Goal: Information Seeking & Learning: Learn about a topic

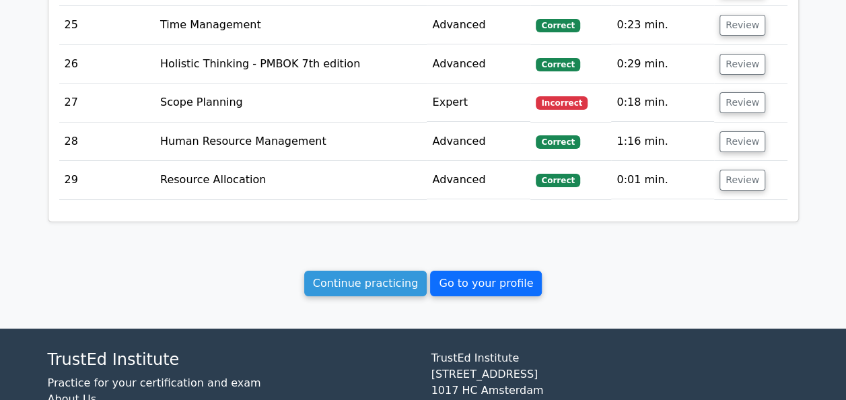
click at [476, 271] on link "Go to your profile" at bounding box center [486, 284] width 112 height 26
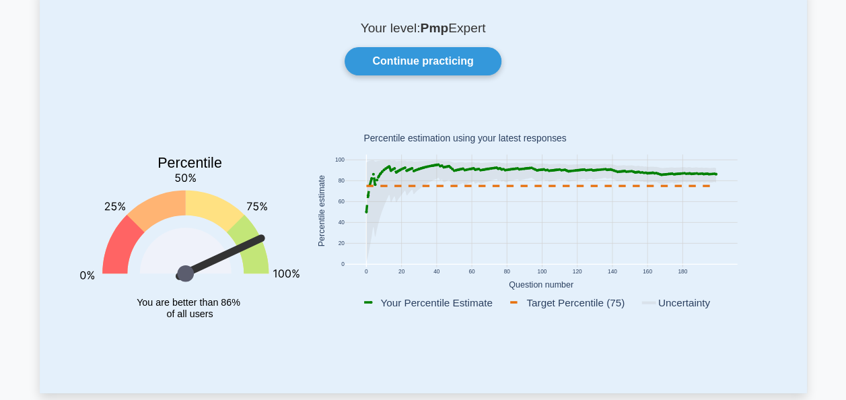
scroll to position [82, 0]
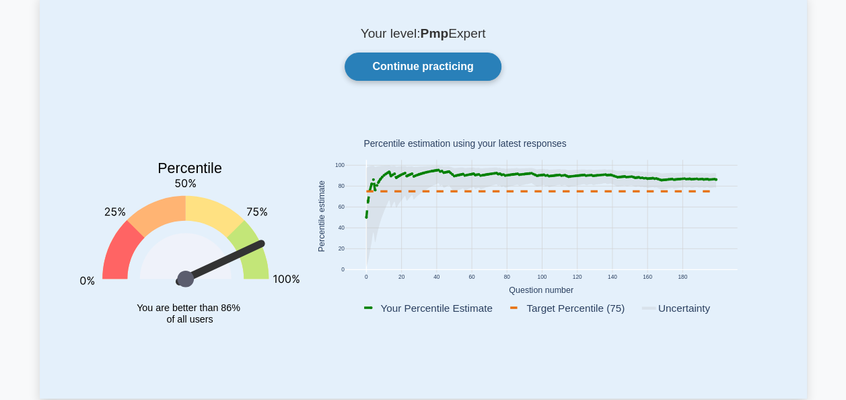
click at [433, 66] on link "Continue practicing" at bounding box center [423, 66] width 156 height 28
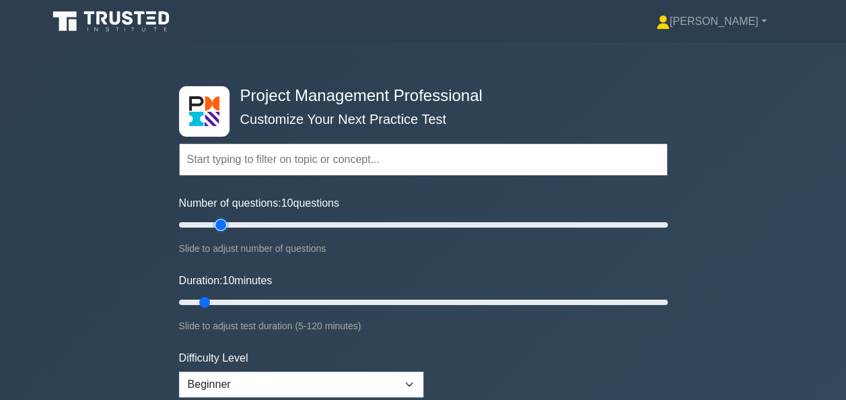
click at [226, 223] on input "Number of questions: 10 questions" at bounding box center [423, 225] width 489 height 16
click at [253, 225] on input "Number of questions: 35 questions" at bounding box center [423, 225] width 489 height 16
type input "30"
click at [249, 225] on input "Number of questions: 35 questions" at bounding box center [423, 225] width 489 height 16
click at [234, 303] on input "Duration: 15 minutes" at bounding box center [423, 302] width 489 height 16
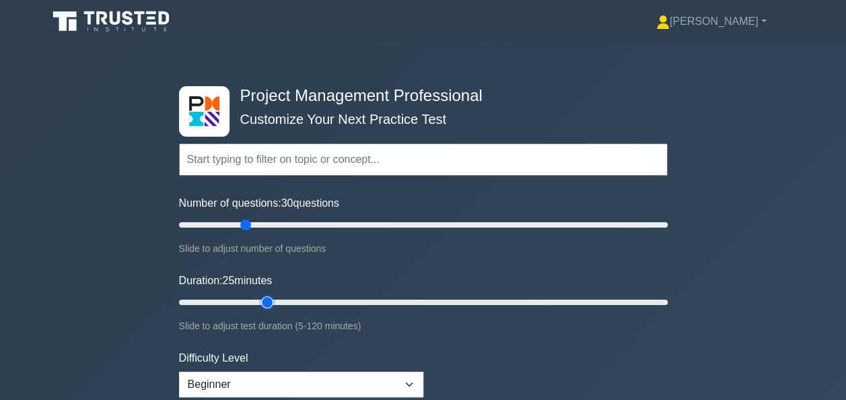
click at [260, 304] on input "Duration: 25 minutes" at bounding box center [423, 302] width 489 height 16
click at [291, 302] on input "Duration: 30 minutes" at bounding box center [423, 302] width 489 height 16
type input "35"
click at [305, 302] on input "Duration: 35 minutes" at bounding box center [423, 302] width 489 height 16
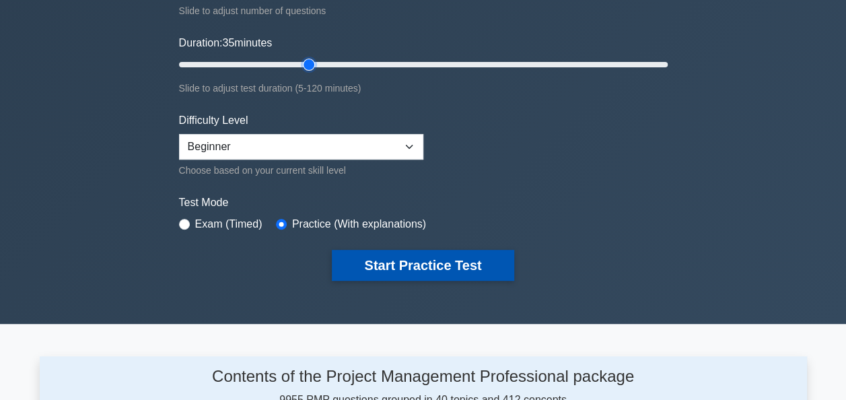
scroll to position [239, 0]
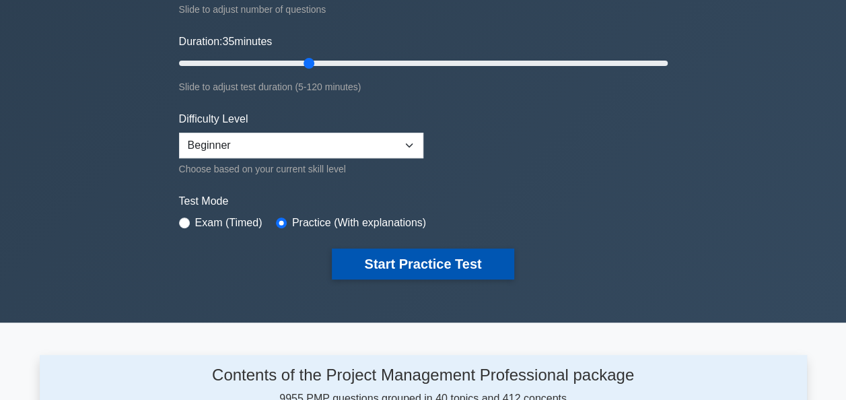
click at [417, 262] on button "Start Practice Test" at bounding box center [423, 263] width 182 height 31
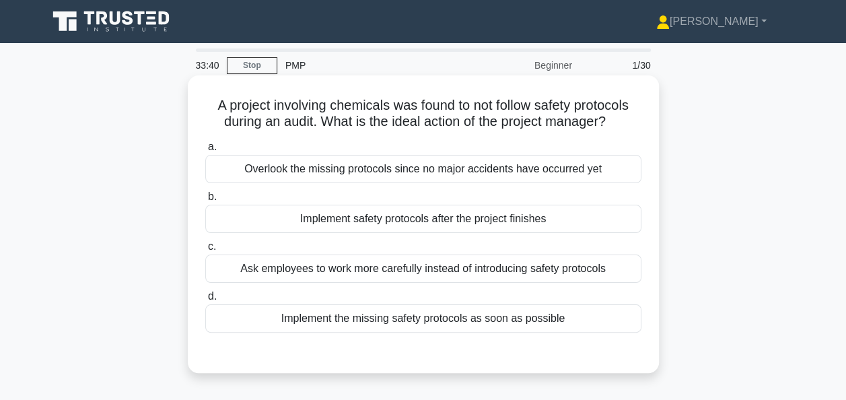
click at [410, 322] on div "Implement the missing safety protocols as soon as possible" at bounding box center [423, 318] width 436 height 28
click at [205, 301] on input "d. Implement the missing safety protocols as soon as possible" at bounding box center [205, 296] width 0 height 9
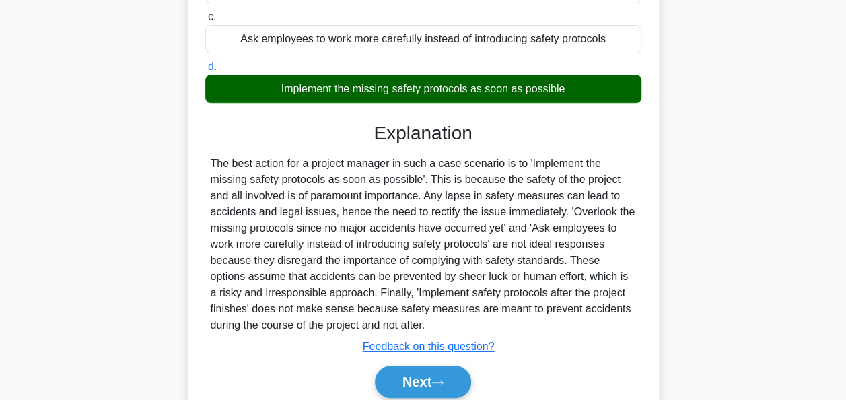
scroll to position [327, 0]
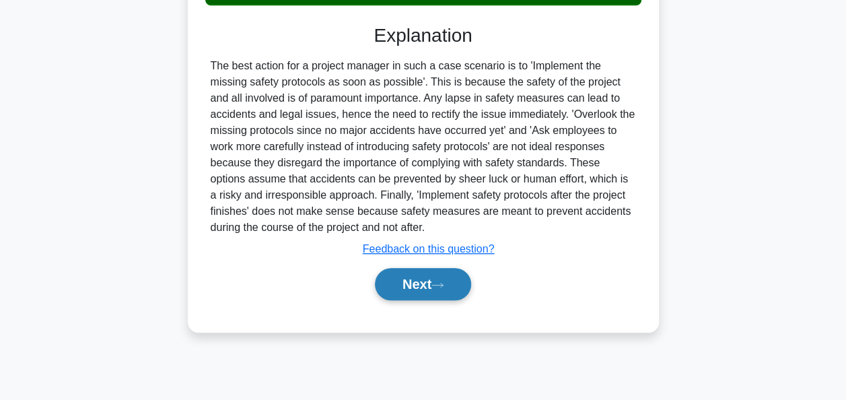
click at [425, 276] on button "Next" at bounding box center [423, 284] width 96 height 32
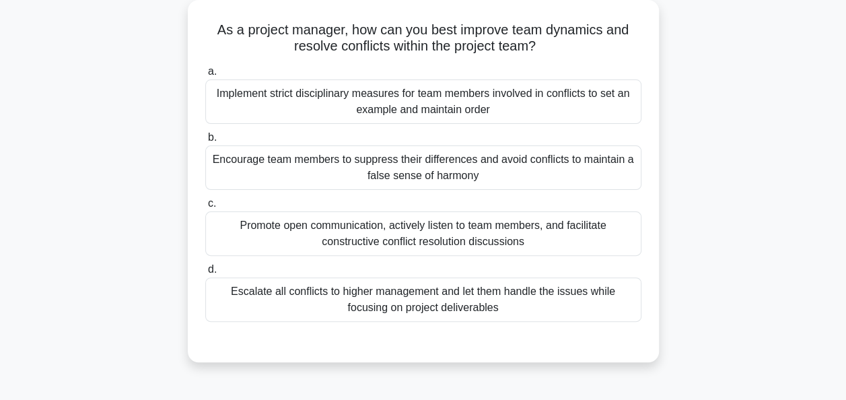
scroll to position [79, 0]
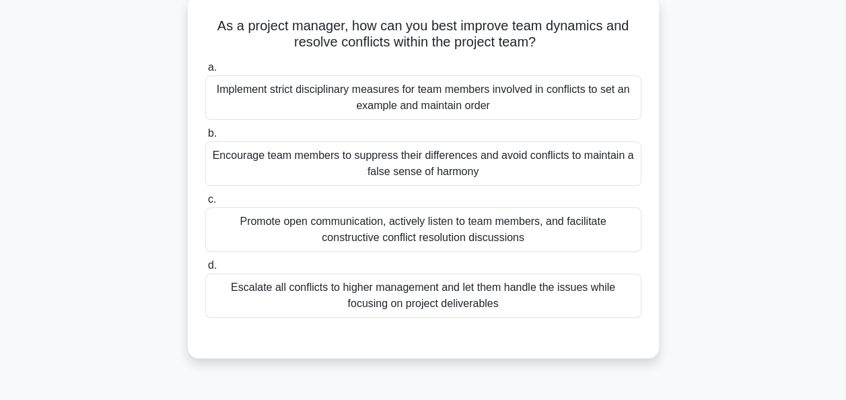
click at [386, 236] on div "Promote open communication, actively listen to team members, and facilitate con…" at bounding box center [423, 229] width 436 height 44
click at [205, 204] on input "c. Promote open communication, actively listen to team members, and facilitate …" at bounding box center [205, 199] width 0 height 9
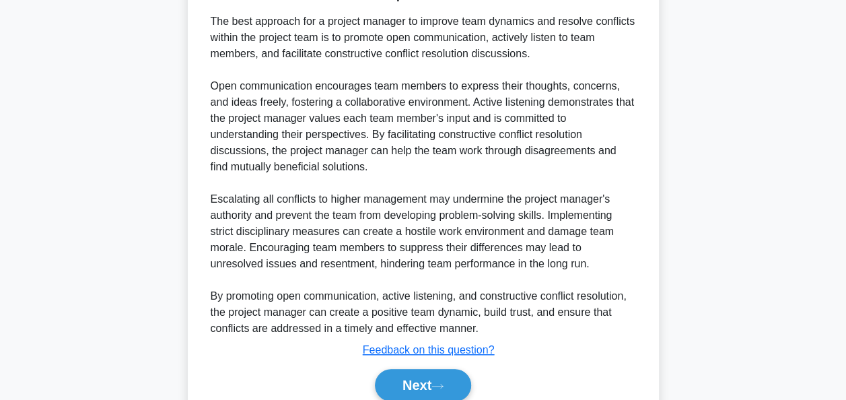
scroll to position [493, 0]
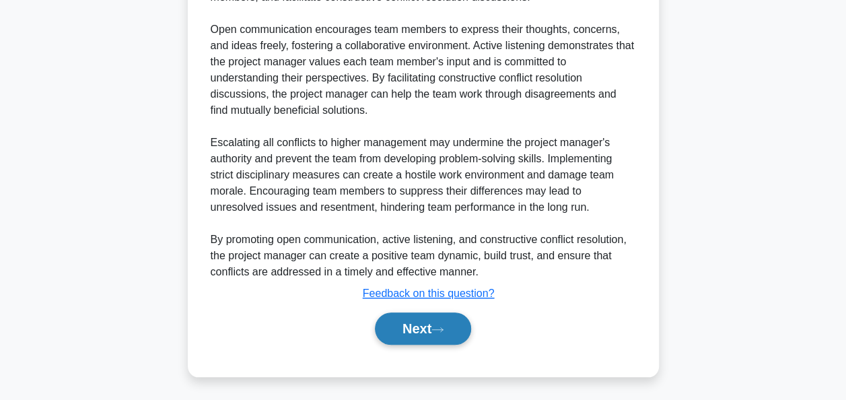
click at [423, 335] on button "Next" at bounding box center [423, 328] width 96 height 32
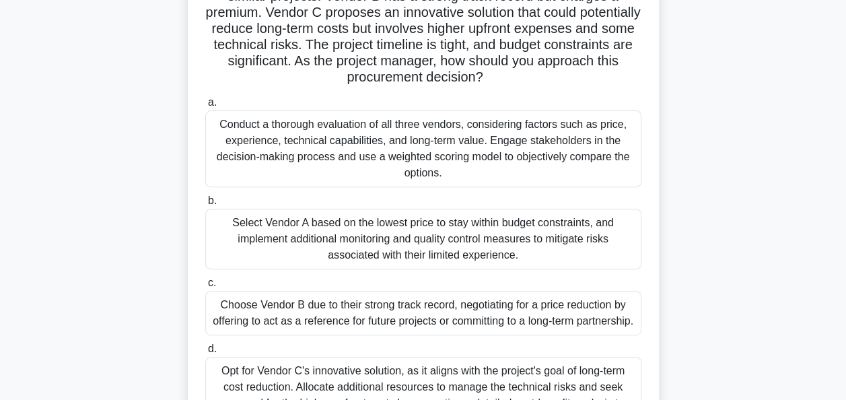
scroll to position [157, 0]
click at [477, 133] on div "Conduct a thorough evaluation of all three vendors, considering factors such as…" at bounding box center [423, 148] width 436 height 77
click at [205, 107] on input "a. Conduct a thorough evaluation of all three vendors, considering factors such…" at bounding box center [205, 102] width 0 height 9
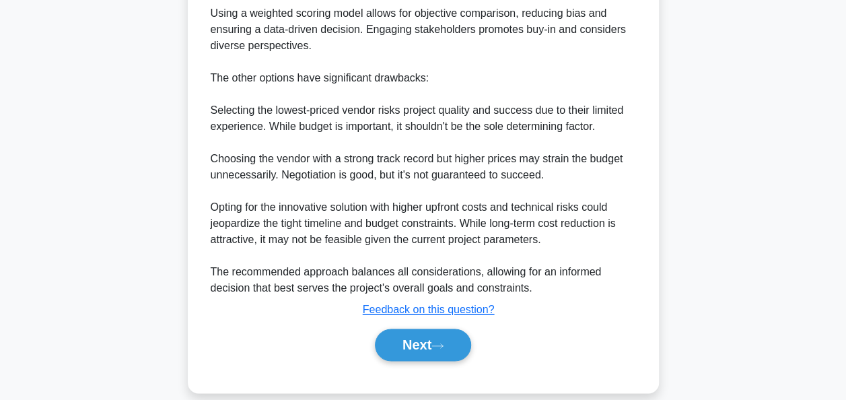
scroll to position [864, 0]
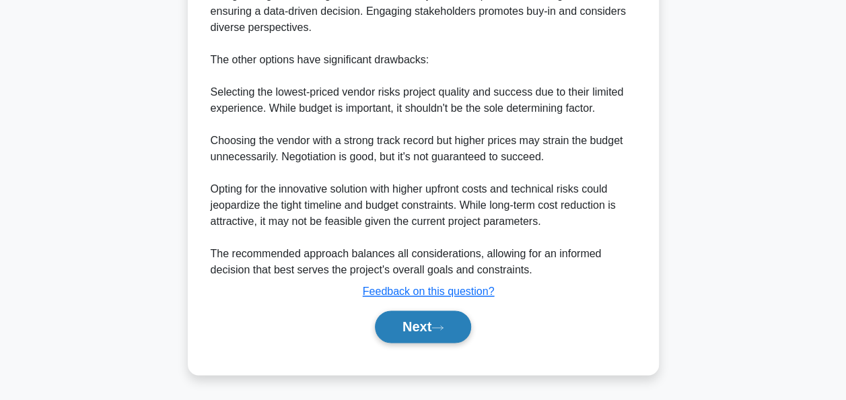
click at [419, 320] on button "Next" at bounding box center [423, 326] width 96 height 32
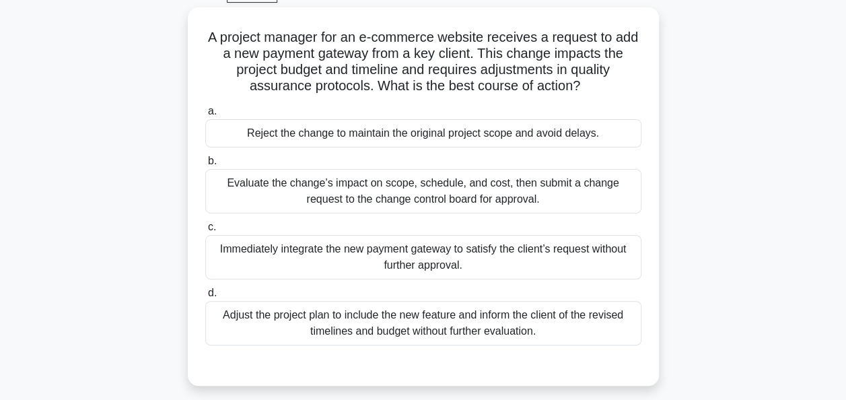
scroll to position [67, 0]
click at [428, 191] on div "Evaluate the change’s impact on scope, schedule, and cost, then submit a change…" at bounding box center [423, 192] width 436 height 44
click at [205, 166] on input "b. Evaluate the change’s impact on scope, schedule, and cost, then submit a cha…" at bounding box center [205, 161] width 0 height 9
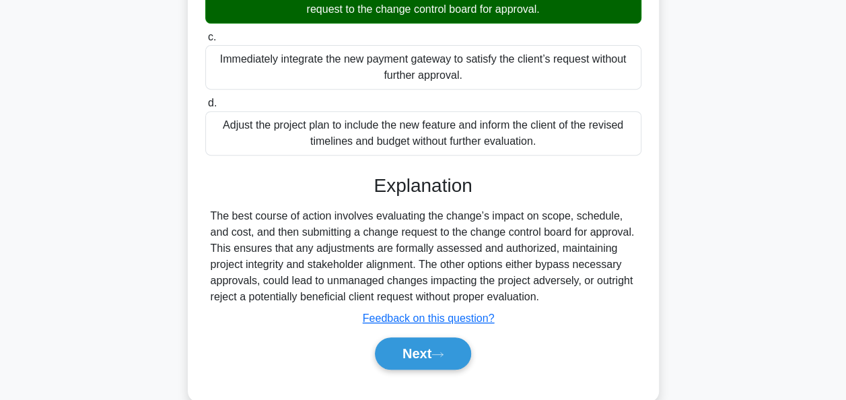
scroll to position [327, 0]
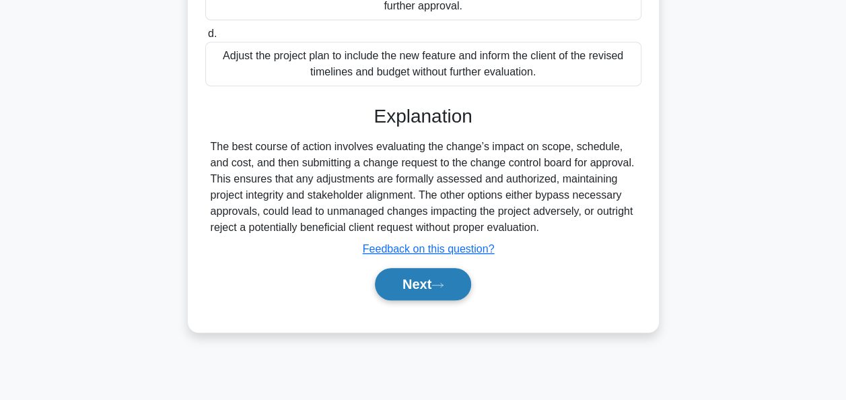
click at [412, 281] on button "Next" at bounding box center [423, 284] width 96 height 32
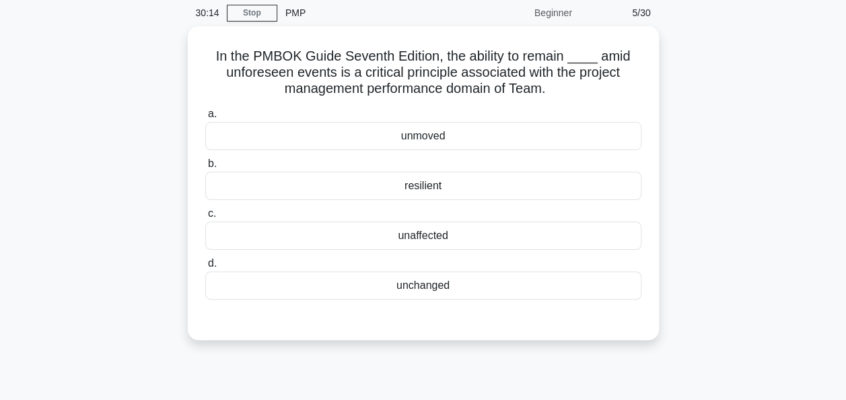
scroll to position [51, 0]
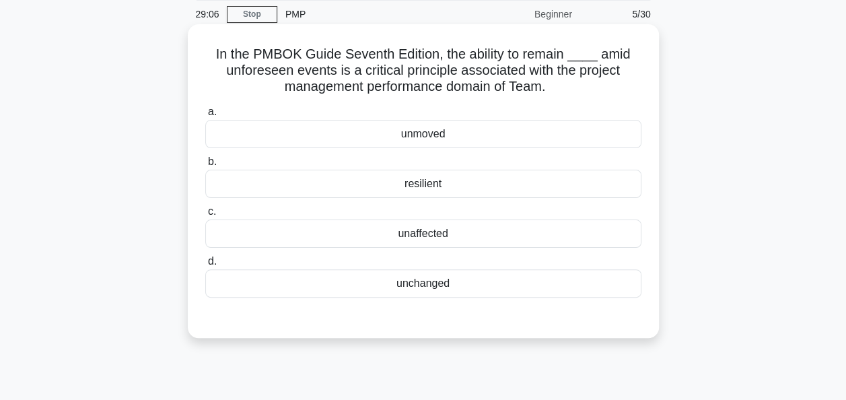
click at [428, 288] on div "unchanged" at bounding box center [423, 283] width 436 height 28
click at [205, 266] on input "d. unchanged" at bounding box center [205, 261] width 0 height 9
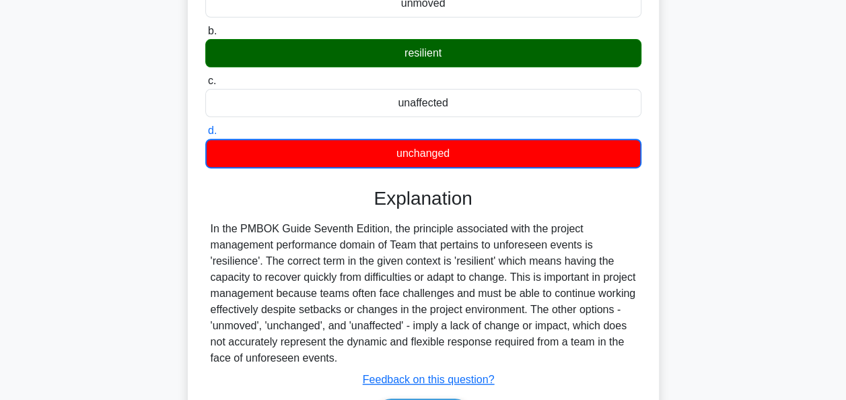
scroll to position [327, 0]
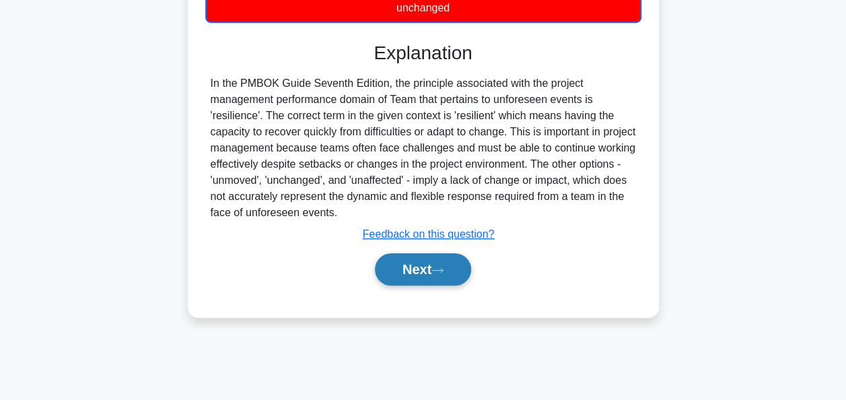
click at [413, 273] on button "Next" at bounding box center [423, 269] width 96 height 32
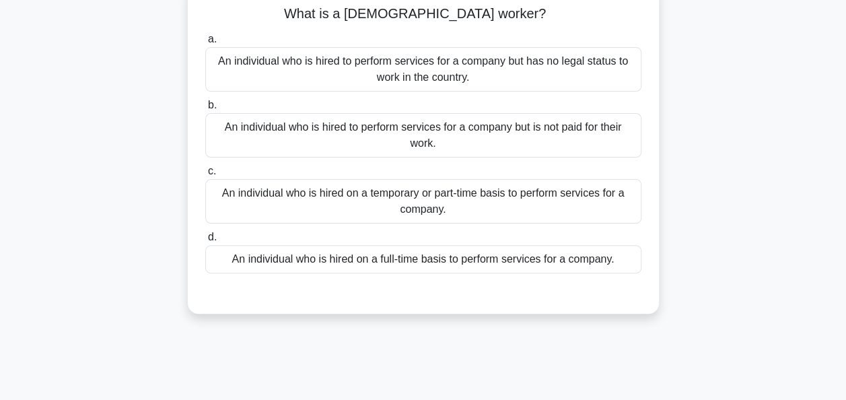
scroll to position [94, 0]
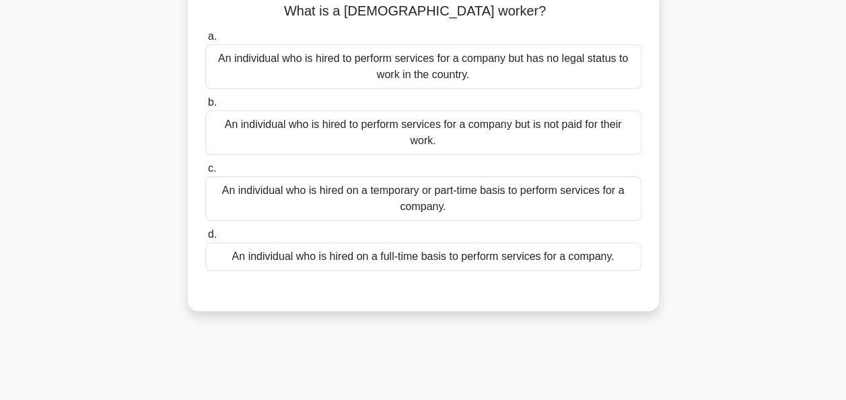
click at [413, 197] on div "An individual who is hired on a temporary or part-time basis to perform service…" at bounding box center [423, 198] width 436 height 44
click at [205, 173] on input "c. An individual who is hired on a temporary or part-time basis to perform serv…" at bounding box center [205, 168] width 0 height 9
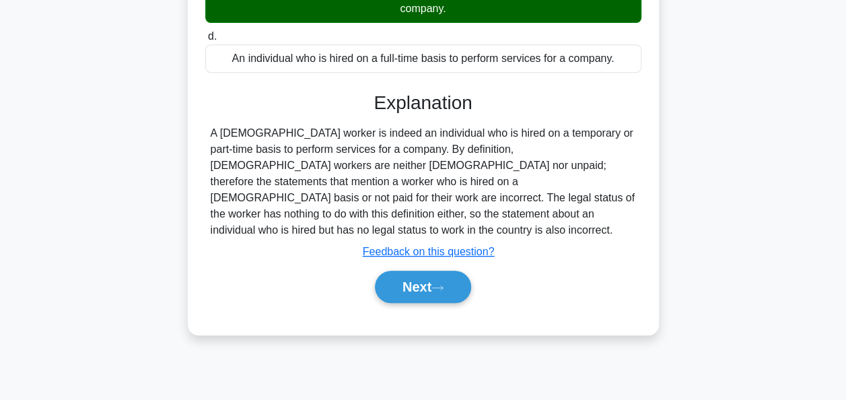
scroll to position [327, 0]
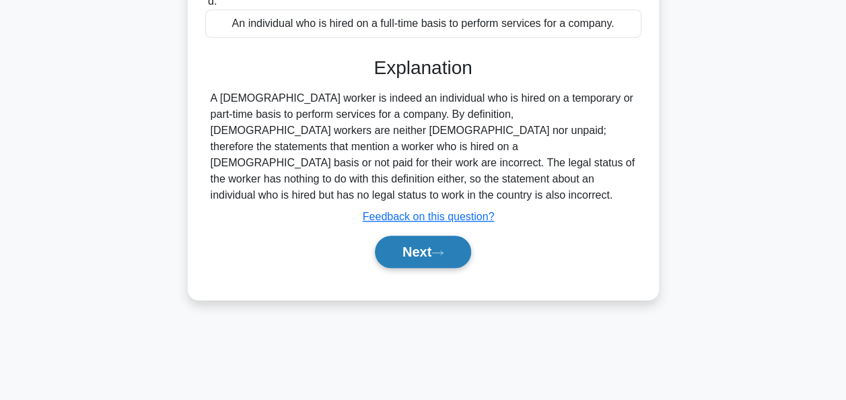
click at [417, 236] on button "Next" at bounding box center [423, 252] width 96 height 32
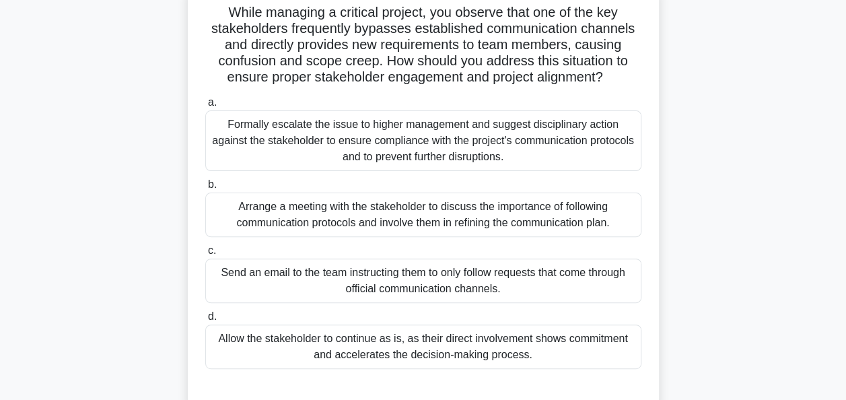
scroll to position [93, 0]
click at [452, 209] on div "Arrange a meeting with the stakeholder to discuss the importance of following c…" at bounding box center [423, 214] width 436 height 44
click at [205, 189] on input "b. Arrange a meeting with the stakeholder to discuss the importance of followin…" at bounding box center [205, 184] width 0 height 9
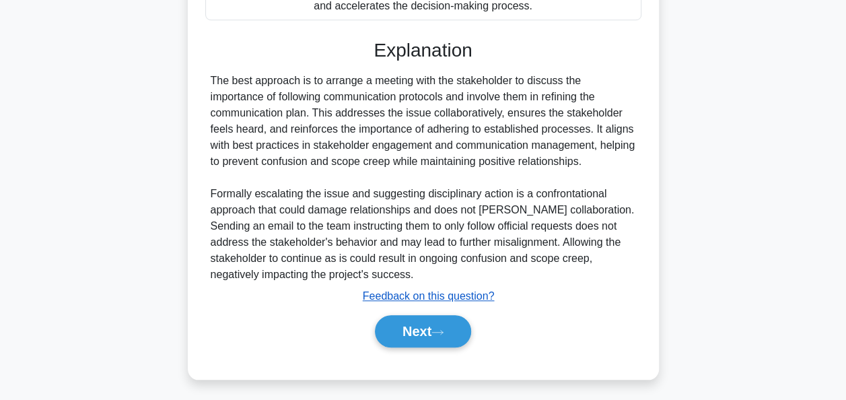
scroll to position [443, 0]
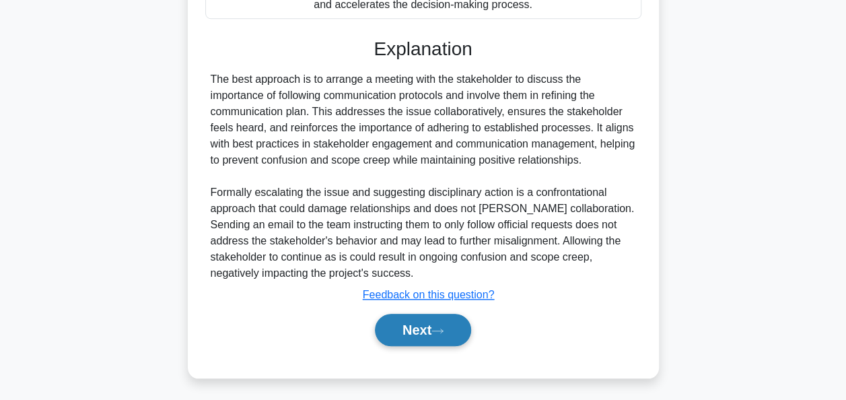
click at [411, 327] on button "Next" at bounding box center [423, 330] width 96 height 32
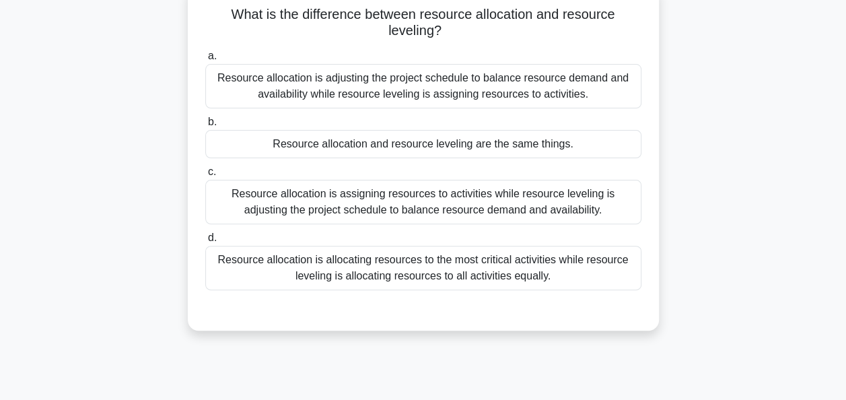
scroll to position [96, 0]
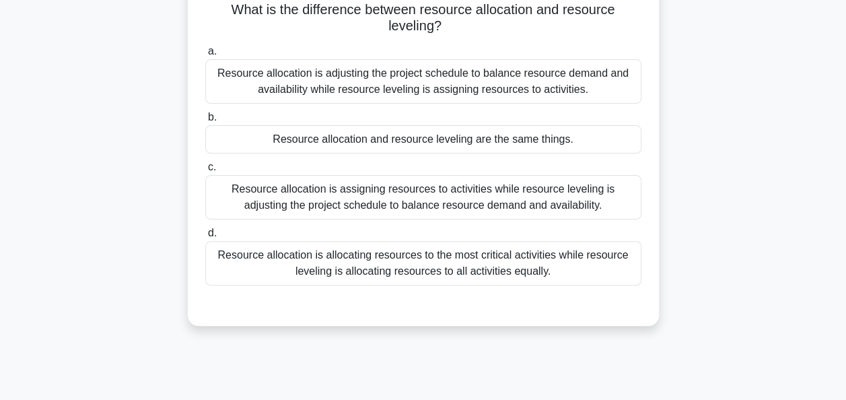
click at [453, 196] on div "Resource allocation is assigning resources to activities while resource levelin…" at bounding box center [423, 197] width 436 height 44
click at [205, 172] on input "c. Resource allocation is assigning resources to activities while resource leve…" at bounding box center [205, 167] width 0 height 9
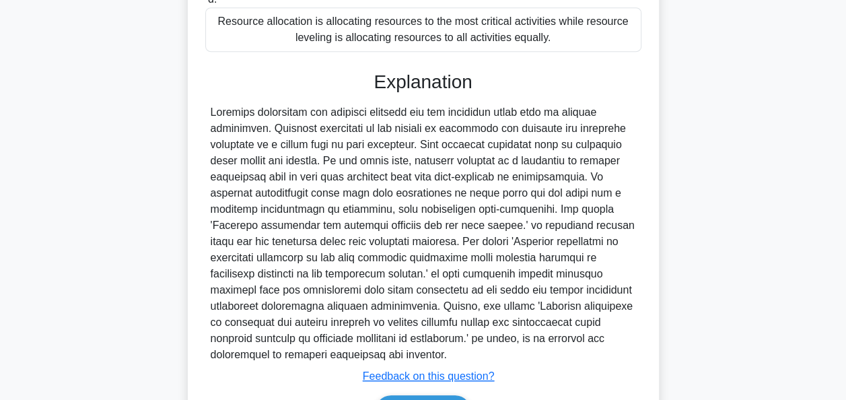
scroll to position [396, 0]
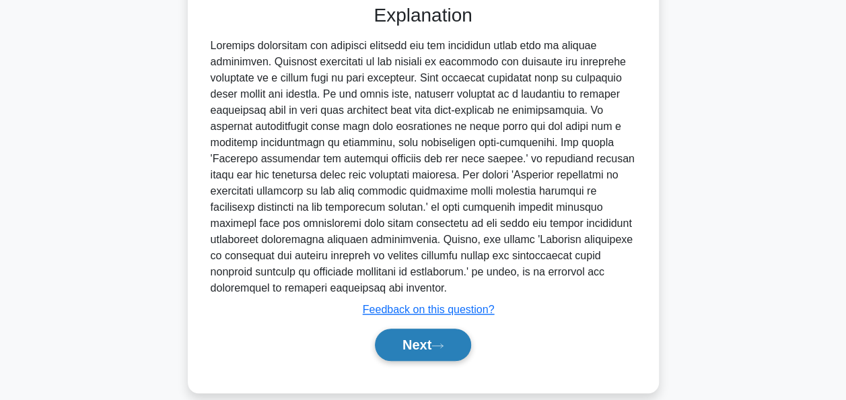
click at [425, 328] on button "Next" at bounding box center [423, 344] width 96 height 32
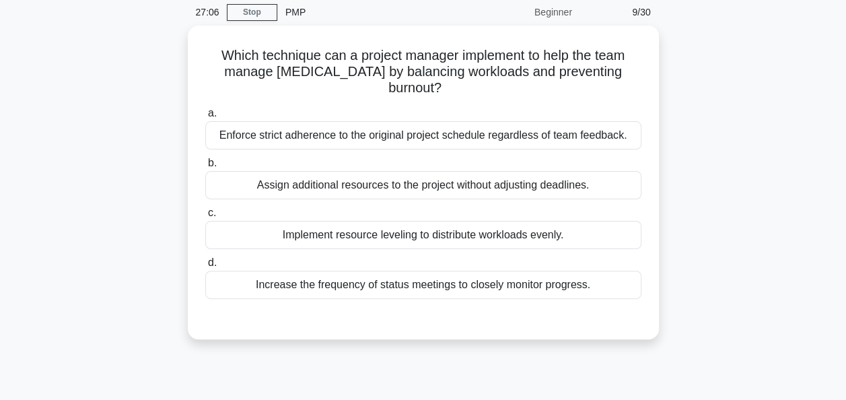
scroll to position [63, 0]
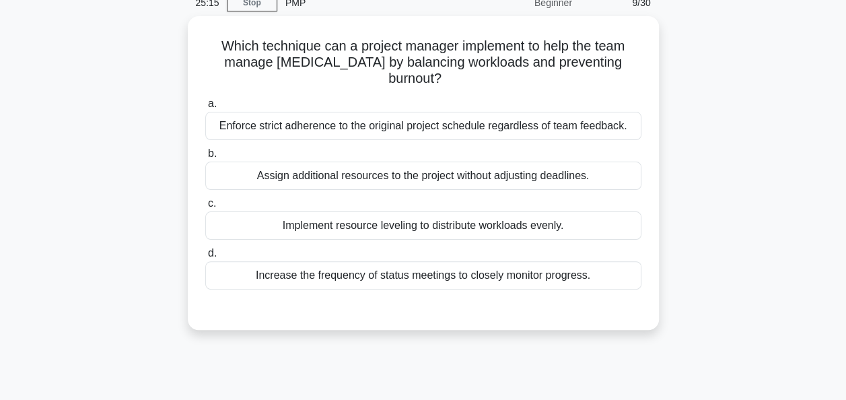
click at [423, 234] on div "Implement resource leveling to distribute workloads evenly." at bounding box center [423, 225] width 436 height 28
click at [205, 208] on input "c. Implement resource leveling to distribute workloads evenly." at bounding box center [205, 203] width 0 height 9
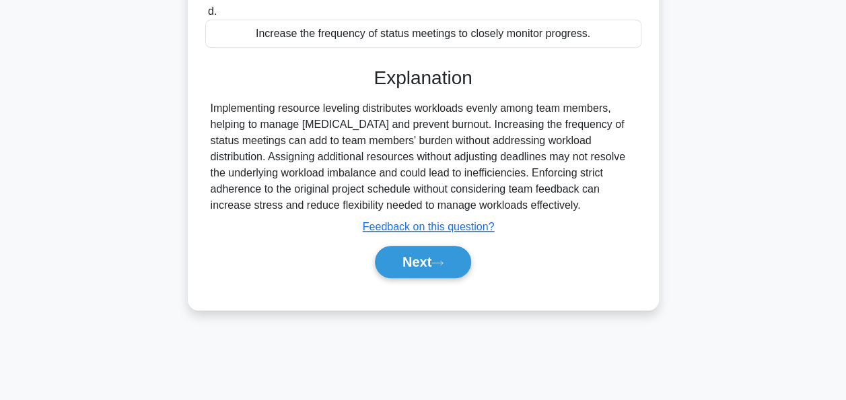
scroll to position [327, 0]
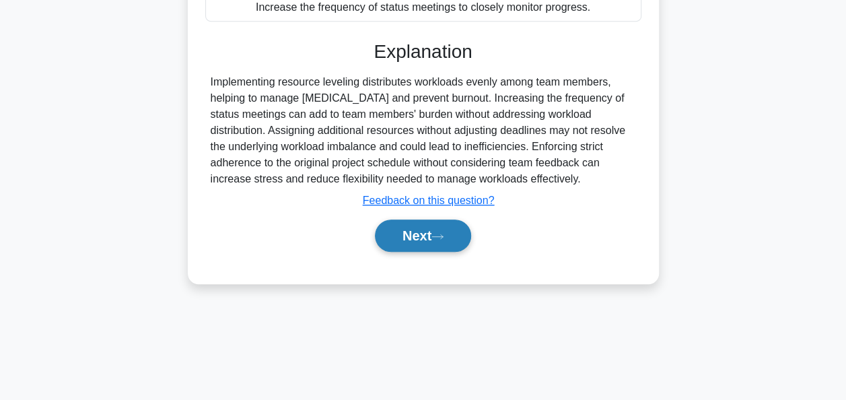
click at [418, 227] on button "Next" at bounding box center [423, 235] width 96 height 32
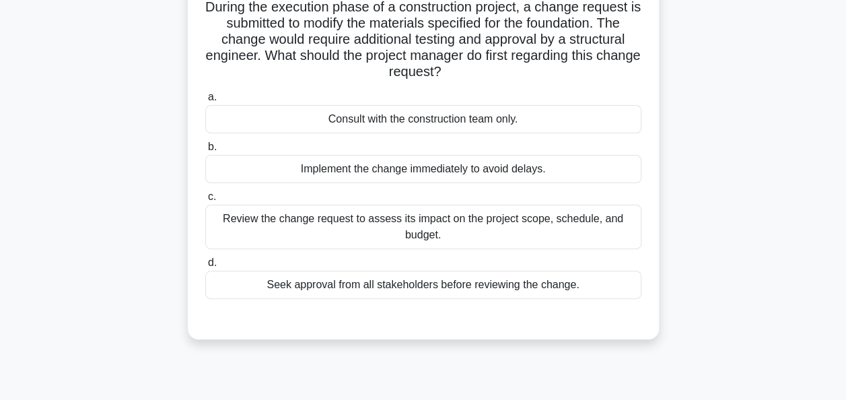
scroll to position [100, 0]
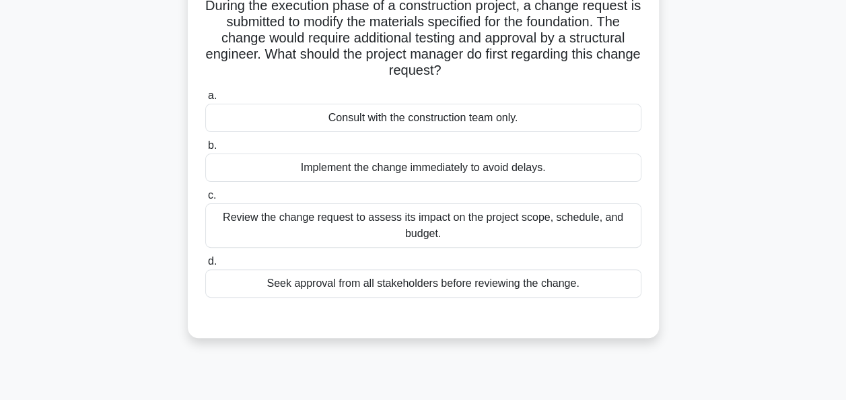
click at [413, 231] on div "Review the change request to assess its impact on the project scope, schedule, …" at bounding box center [423, 225] width 436 height 44
click at [205, 200] on input "c. Review the change request to assess its impact on the project scope, schedul…" at bounding box center [205, 195] width 0 height 9
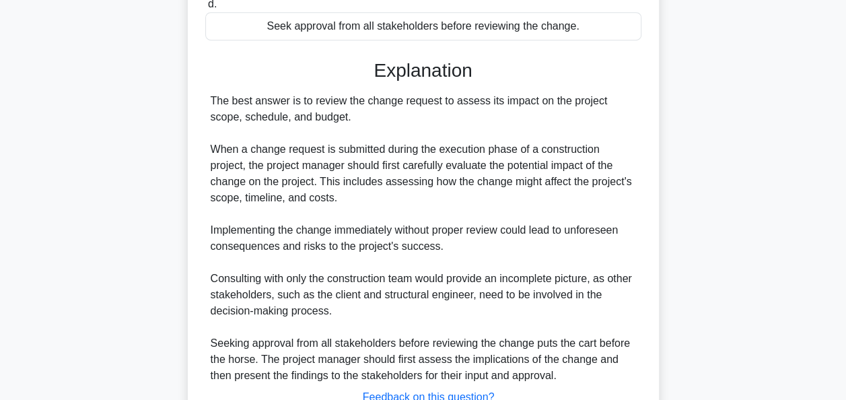
scroll to position [460, 0]
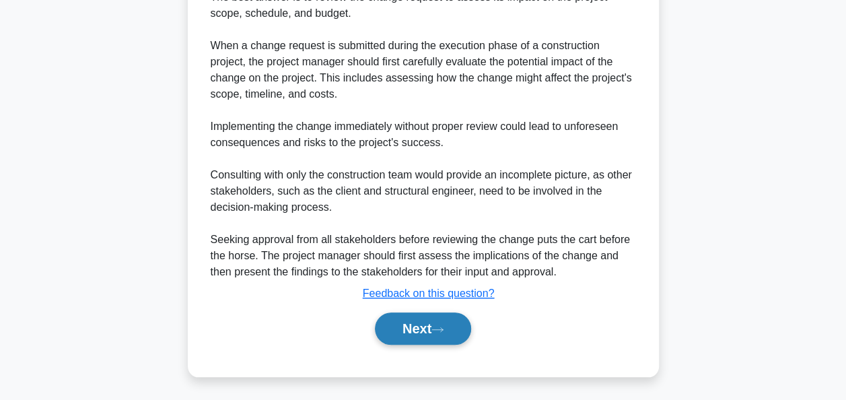
click at [421, 331] on button "Next" at bounding box center [423, 328] width 96 height 32
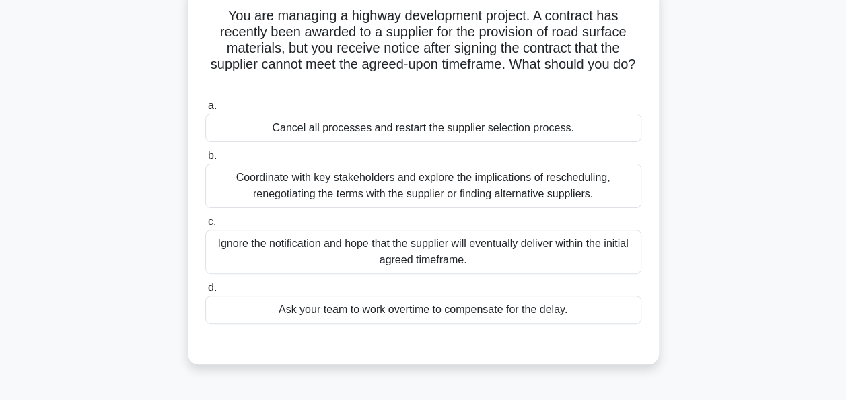
scroll to position [92, 0]
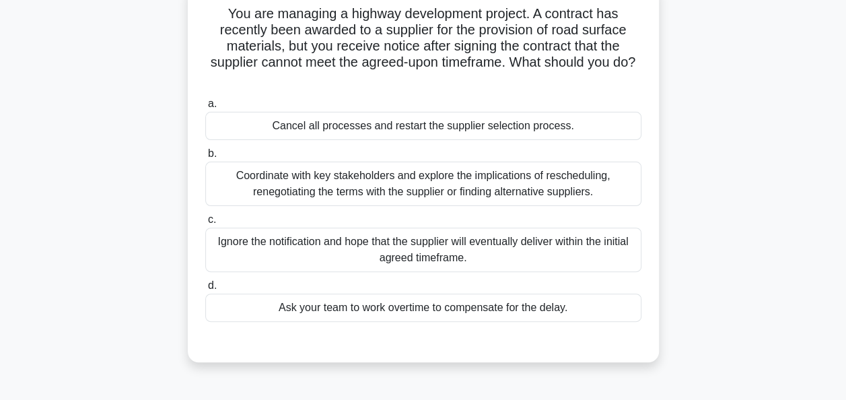
click at [337, 190] on div "Coordinate with key stakeholders and explore the implications of rescheduling, …" at bounding box center [423, 184] width 436 height 44
click at [205, 158] on input "b. Coordinate with key stakeholders and explore the implications of reschedulin…" at bounding box center [205, 153] width 0 height 9
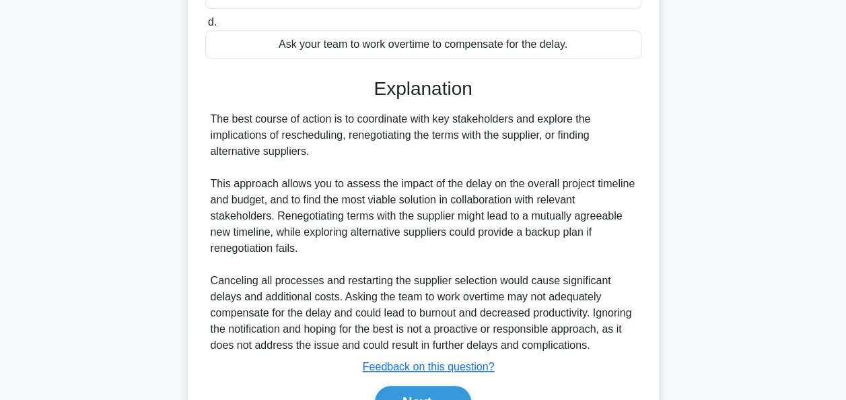
scroll to position [444, 0]
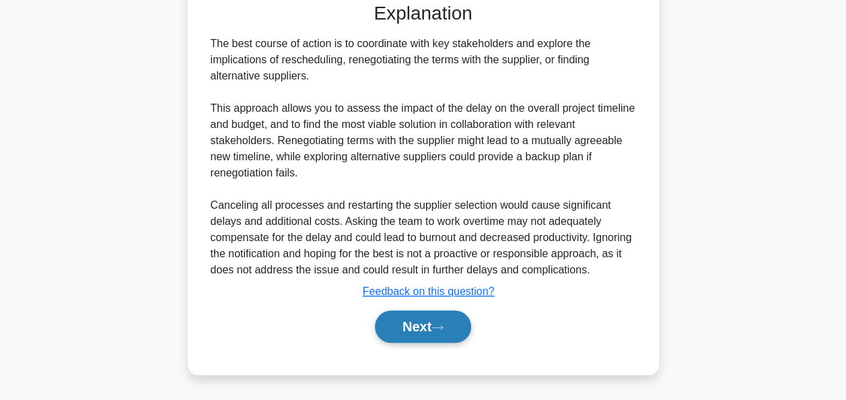
click at [426, 326] on button "Next" at bounding box center [423, 326] width 96 height 32
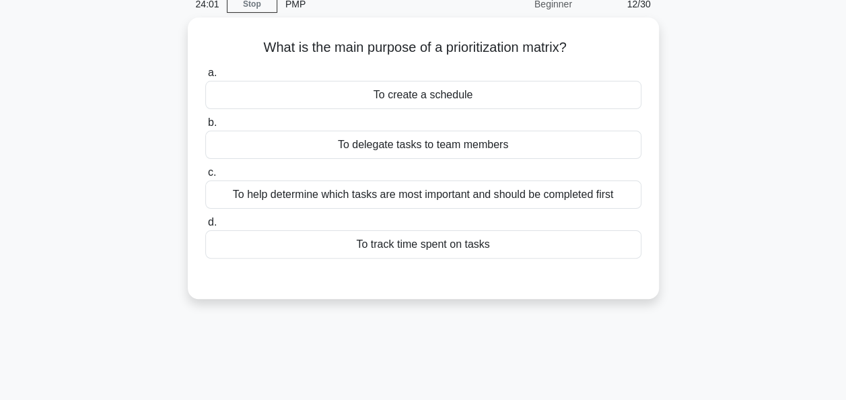
scroll to position [62, 0]
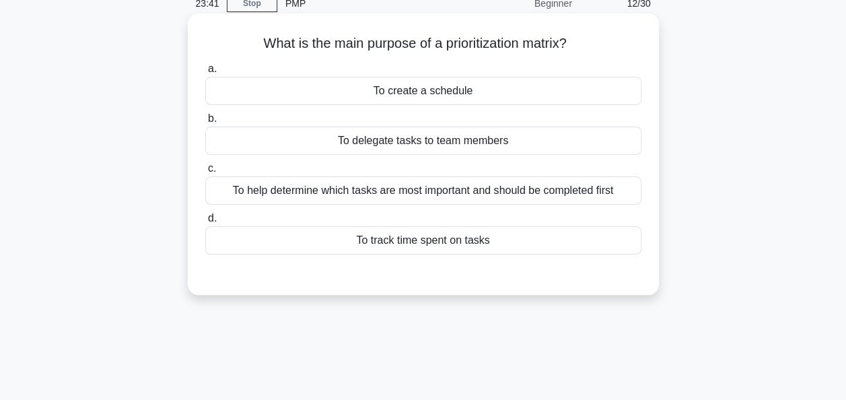
click at [423, 190] on div "To help determine which tasks are most important and should be completed first" at bounding box center [423, 190] width 436 height 28
click at [205, 173] on input "c. To help determine which tasks are most important and should be completed fir…" at bounding box center [205, 168] width 0 height 9
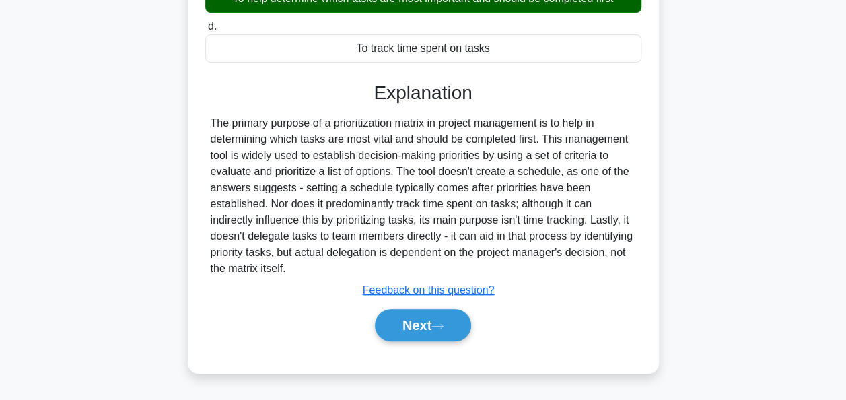
scroll to position [327, 0]
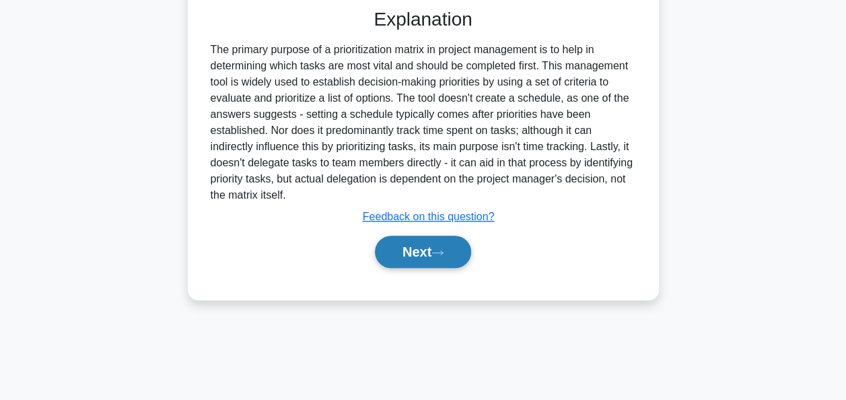
click at [405, 256] on button "Next" at bounding box center [423, 252] width 96 height 32
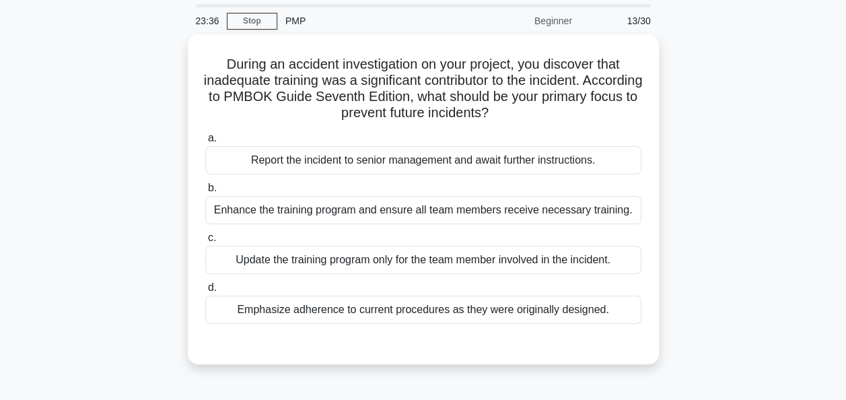
scroll to position [101, 0]
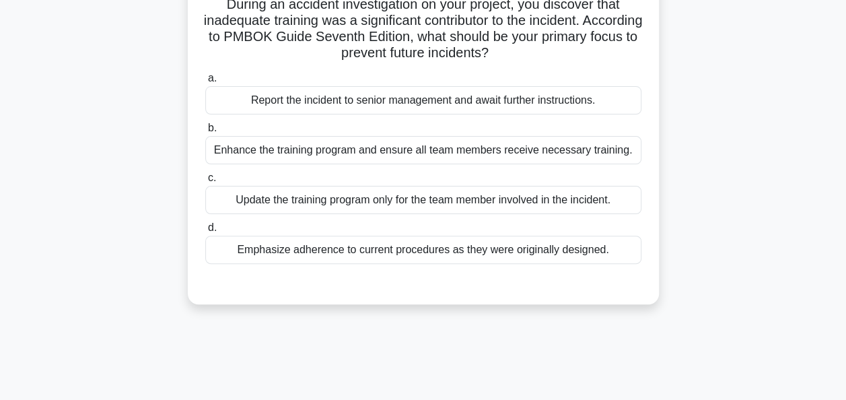
click at [490, 155] on div "Enhance the training program and ensure all team members receive necessary trai…" at bounding box center [423, 150] width 436 height 28
click at [205, 133] on input "b. Enhance the training program and ensure all team members receive necessary t…" at bounding box center [205, 128] width 0 height 9
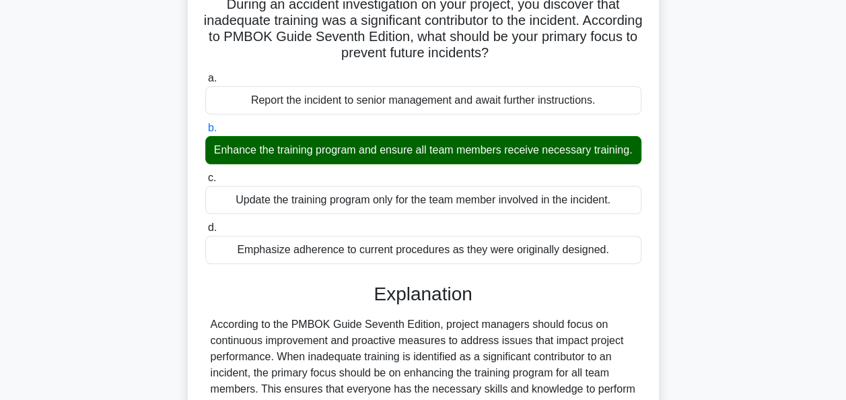
scroll to position [327, 0]
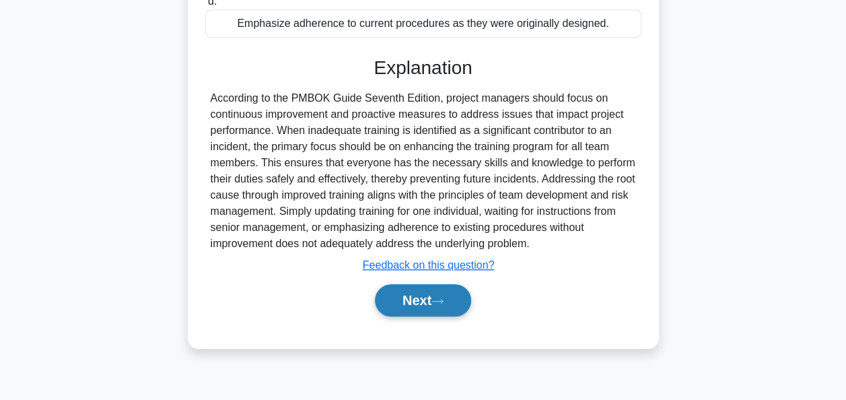
click at [415, 316] on button "Next" at bounding box center [423, 300] width 96 height 32
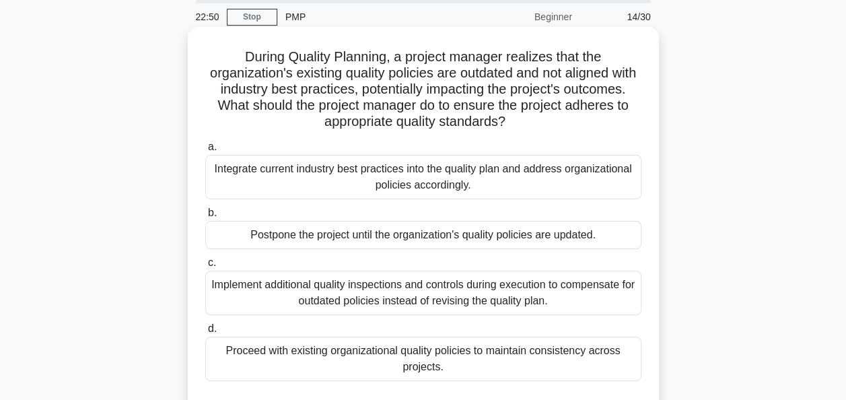
scroll to position [92, 0]
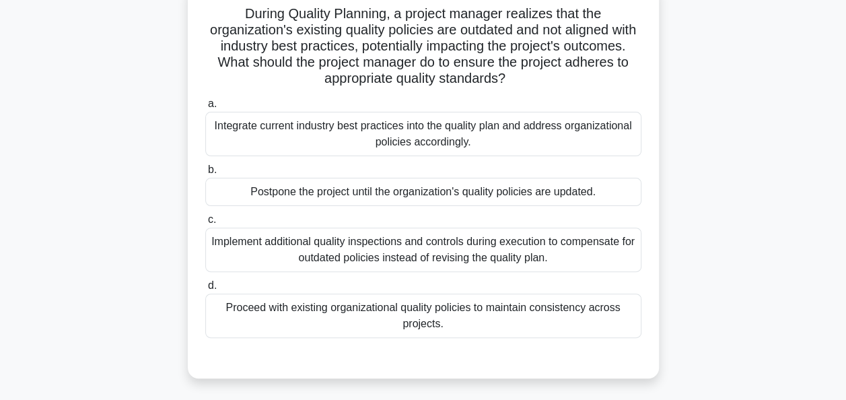
click at [450, 130] on div "Integrate current industry best practices into the quality plan and address org…" at bounding box center [423, 134] width 436 height 44
click at [205, 108] on input "a. Integrate current industry best practices into the quality plan and address …" at bounding box center [205, 104] width 0 height 9
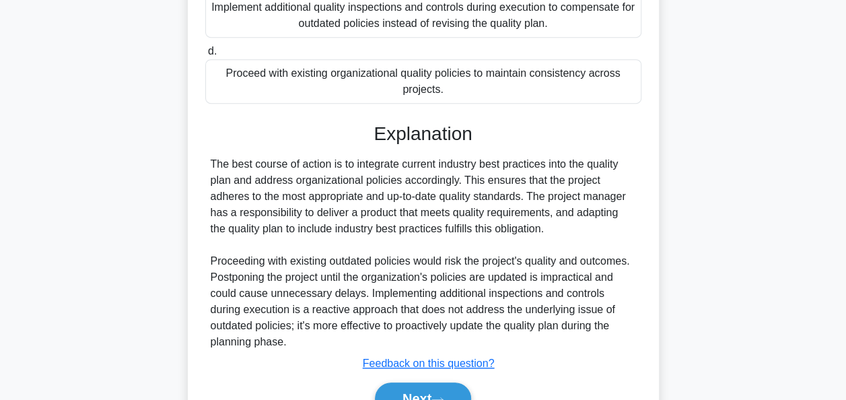
scroll to position [396, 0]
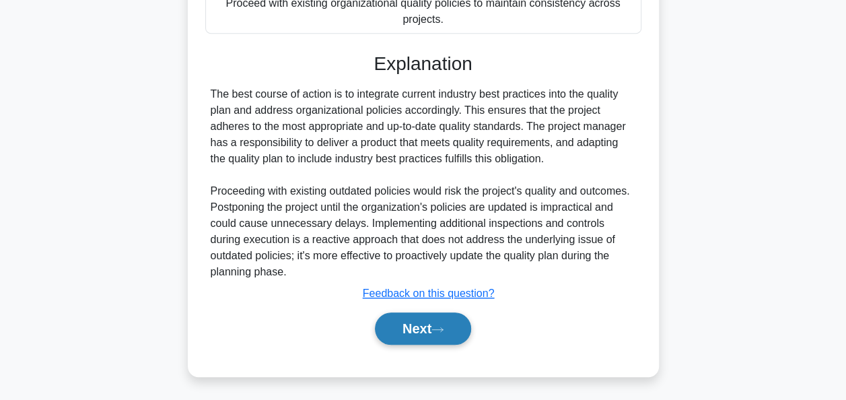
click at [413, 328] on button "Next" at bounding box center [423, 328] width 96 height 32
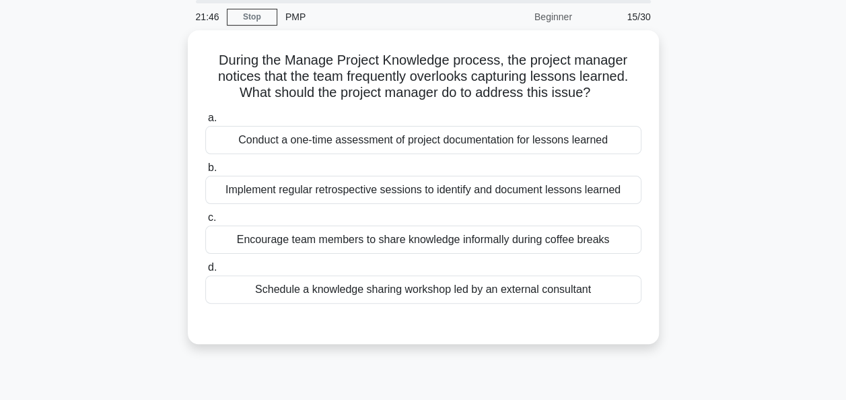
scroll to position [47, 0]
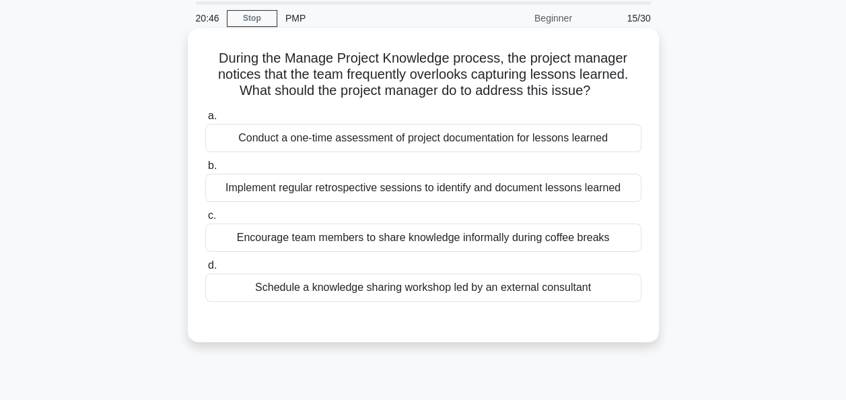
click at [412, 187] on div "Implement regular retrospective sessions to identify and document lessons learn…" at bounding box center [423, 188] width 436 height 28
click at [205, 170] on input "b. Implement regular retrospective sessions to identify and document lessons le…" at bounding box center [205, 166] width 0 height 9
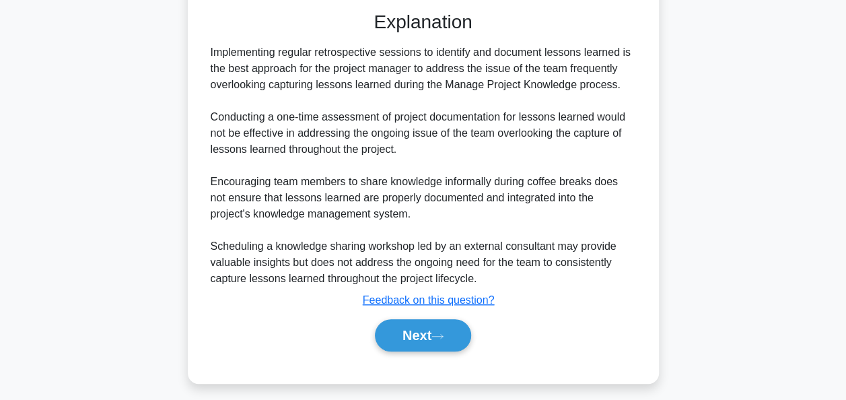
scroll to position [361, 0]
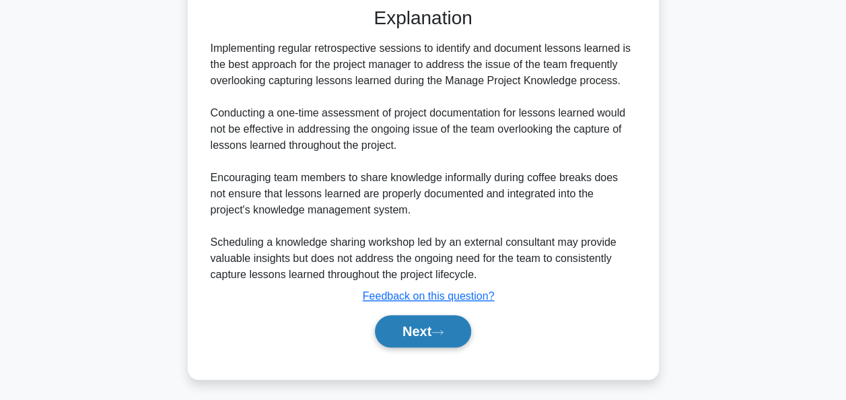
click at [413, 323] on button "Next" at bounding box center [423, 331] width 96 height 32
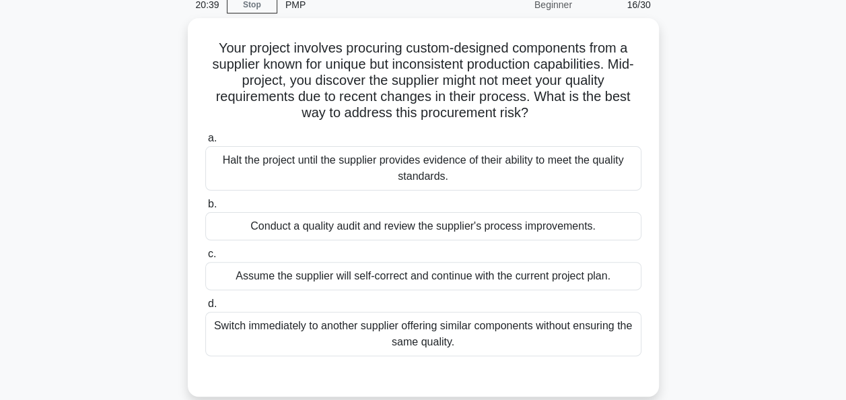
scroll to position [80, 0]
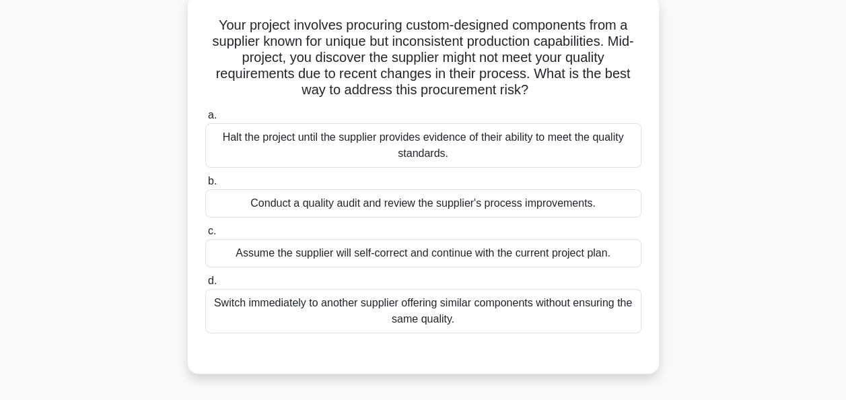
click at [598, 201] on div "Conduct a quality audit and review the supplier's process improvements." at bounding box center [423, 203] width 436 height 28
click at [205, 186] on input "b. Conduct a quality audit and review the supplier's process improvements." at bounding box center [205, 181] width 0 height 9
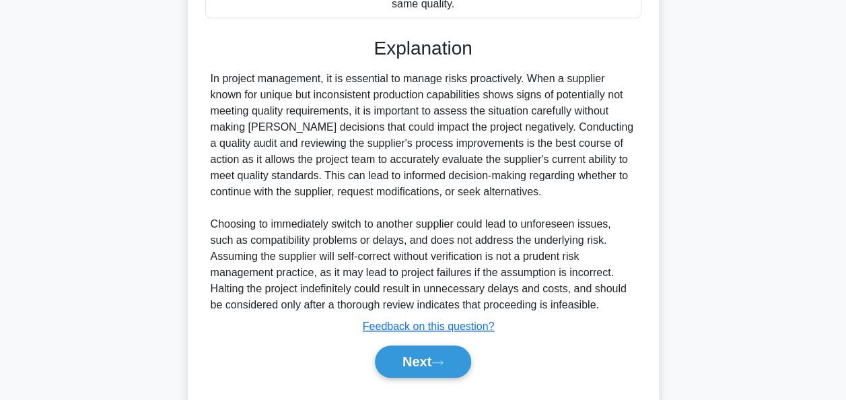
scroll to position [428, 0]
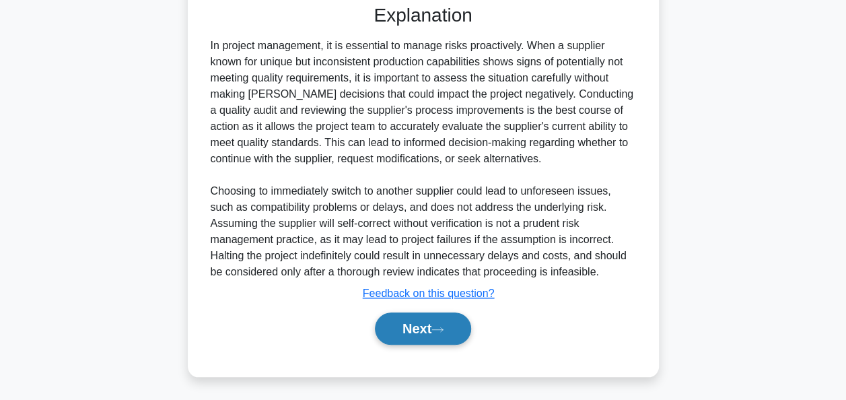
click at [407, 334] on button "Next" at bounding box center [423, 328] width 96 height 32
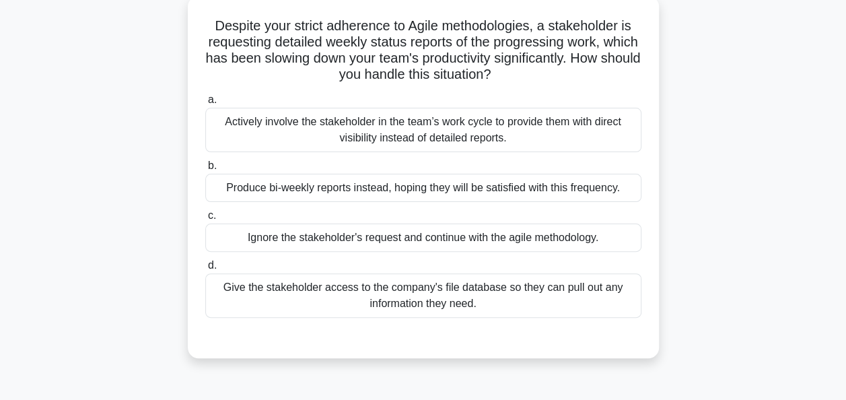
scroll to position [78, 0]
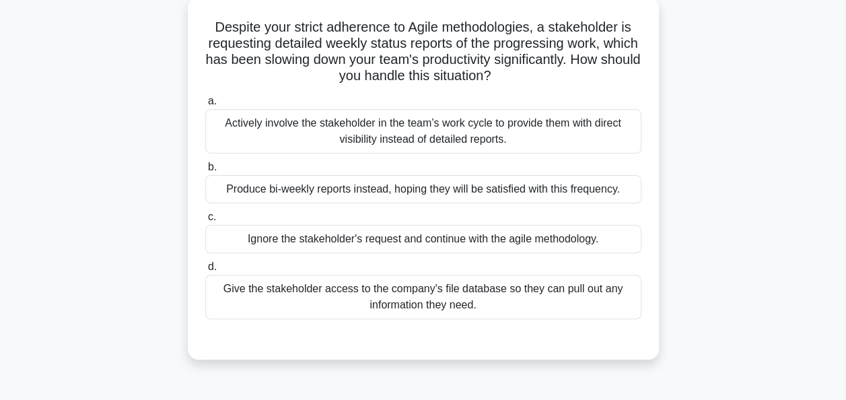
click at [571, 131] on div "Actively involve the stakeholder in the team’s work cycle to provide them with …" at bounding box center [423, 131] width 436 height 44
click at [205, 106] on input "a. Actively involve the stakeholder in the team’s work cycle to provide them wi…" at bounding box center [205, 101] width 0 height 9
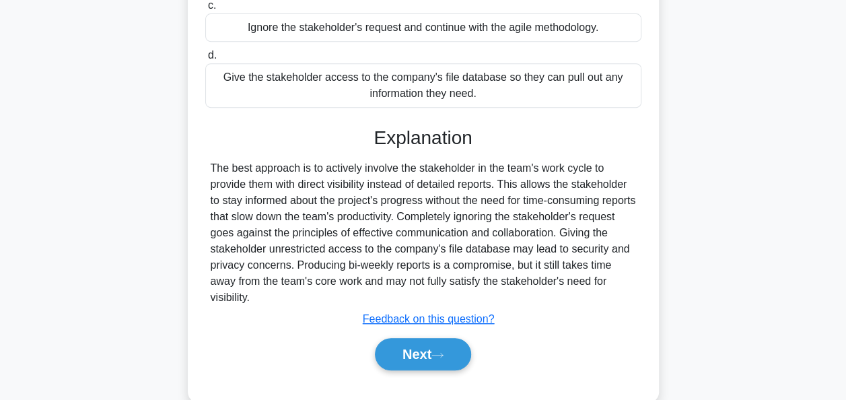
scroll to position [289, 0]
click at [424, 349] on button "Next" at bounding box center [423, 354] width 96 height 32
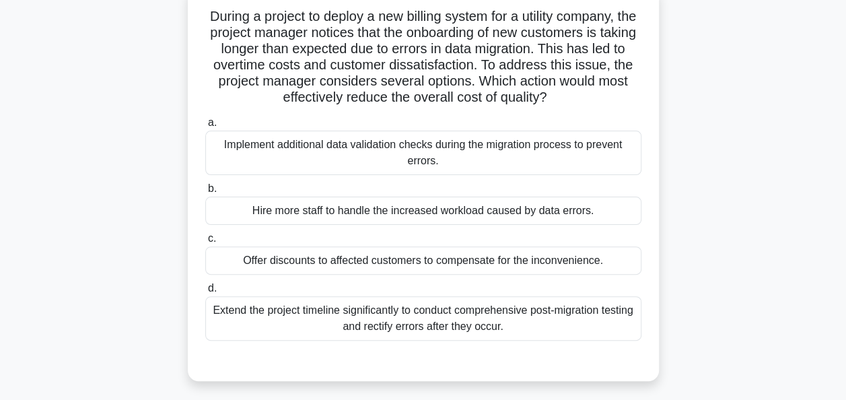
scroll to position [90, 0]
click at [448, 151] on div "Implement additional data validation checks during the migration process to pre…" at bounding box center [423, 151] width 436 height 44
click at [205, 126] on input "a. Implement additional data validation checks during the migration process to …" at bounding box center [205, 121] width 0 height 9
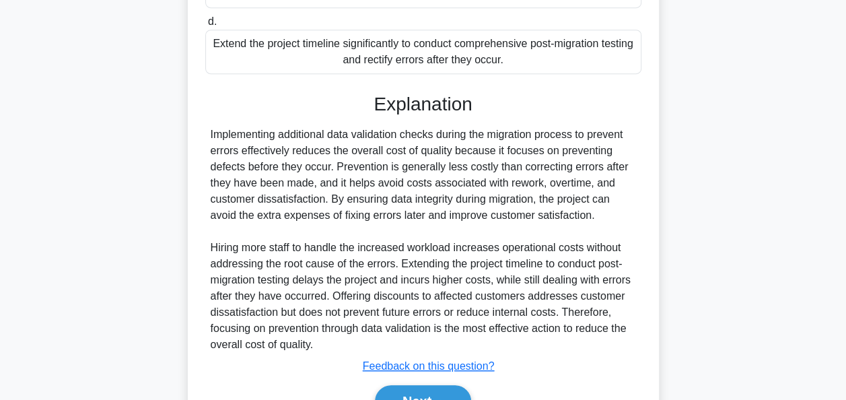
scroll to position [428, 0]
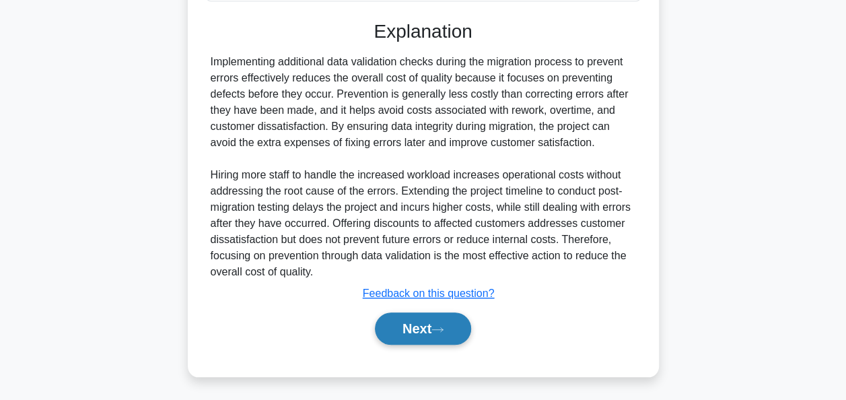
click at [409, 319] on button "Next" at bounding box center [423, 328] width 96 height 32
click at [411, 325] on button "Next" at bounding box center [423, 328] width 96 height 32
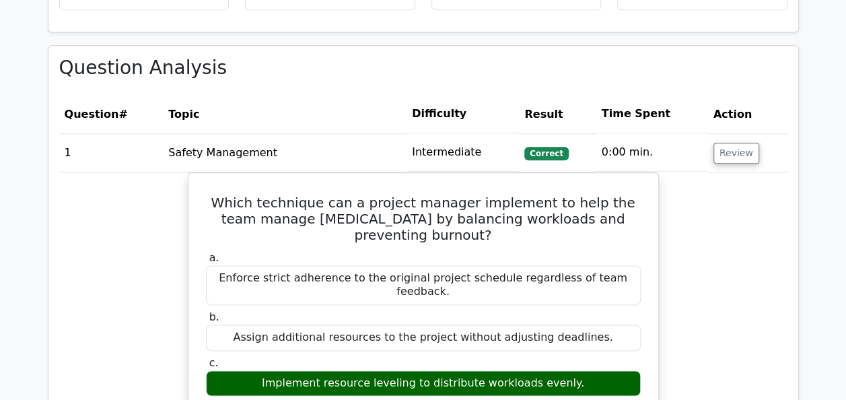
scroll to position [695, 0]
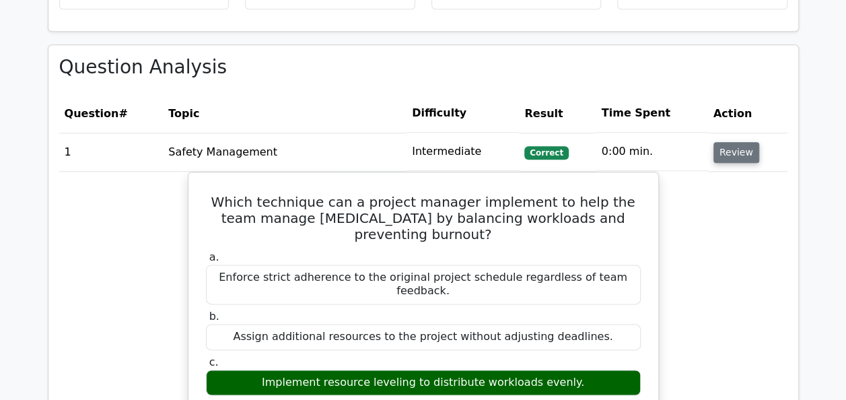
click at [717, 153] on button "Review" at bounding box center [736, 152] width 46 height 21
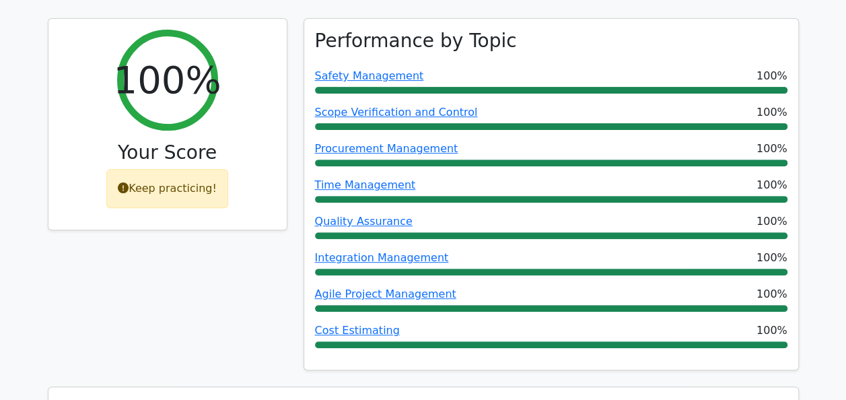
scroll to position [176, 0]
